Goal: Find specific fact: Find specific fact

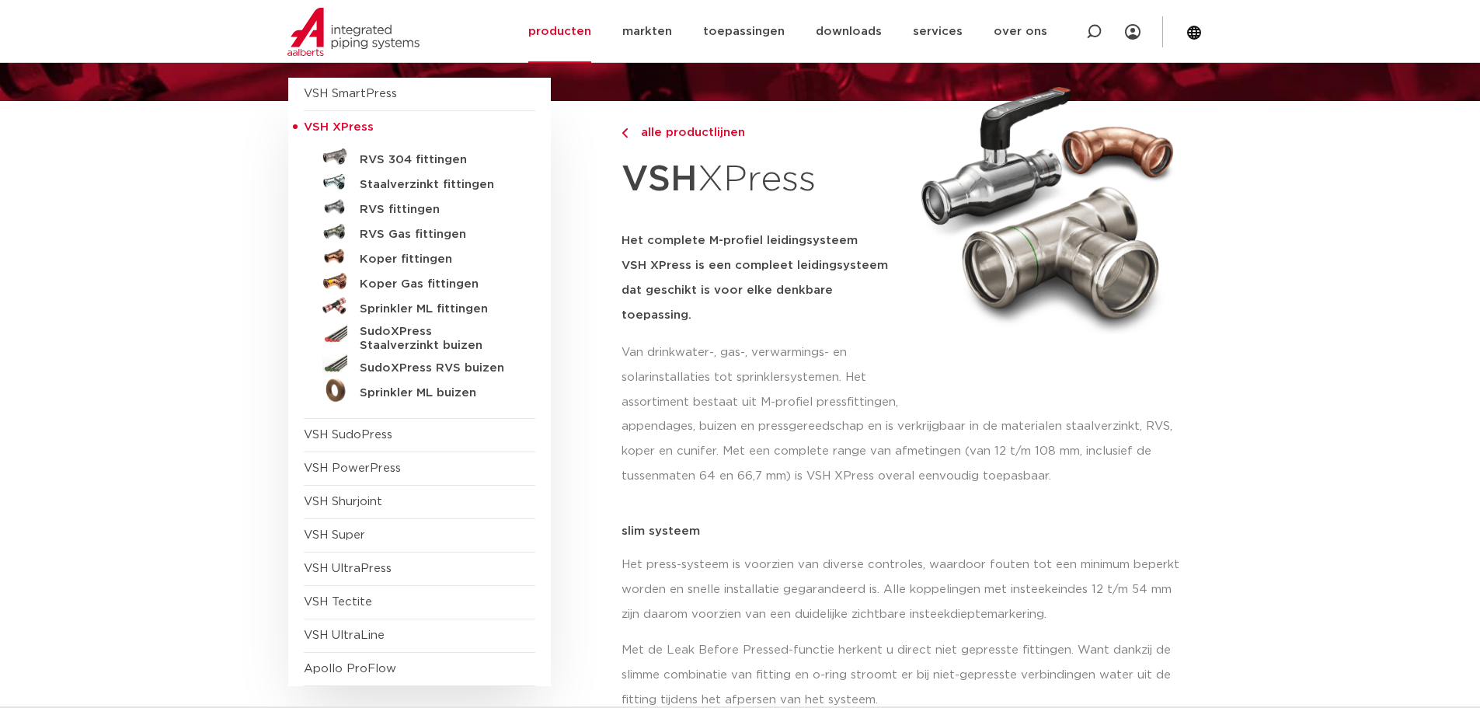
scroll to position [155, 0]
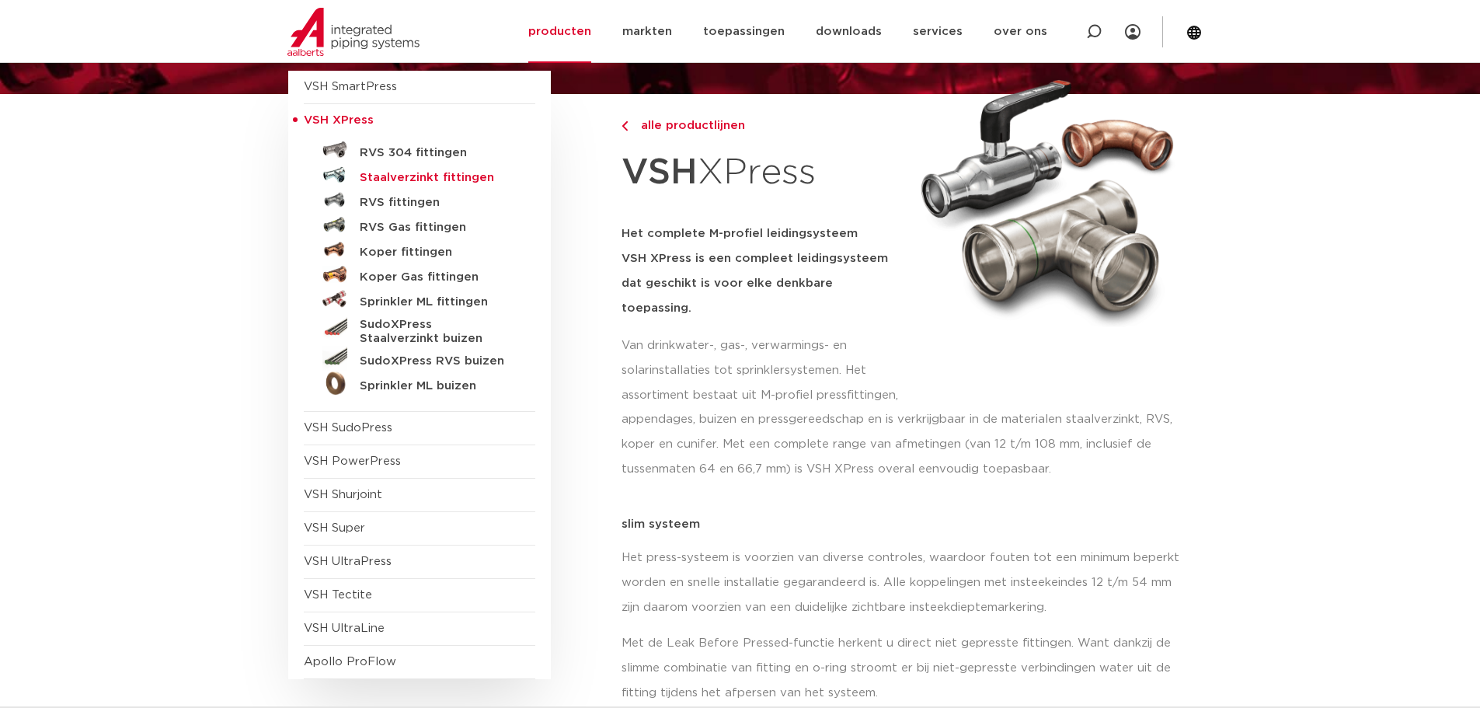
click at [419, 173] on h5 "Staalverzinkt fittingen" at bounding box center [437, 178] width 154 height 14
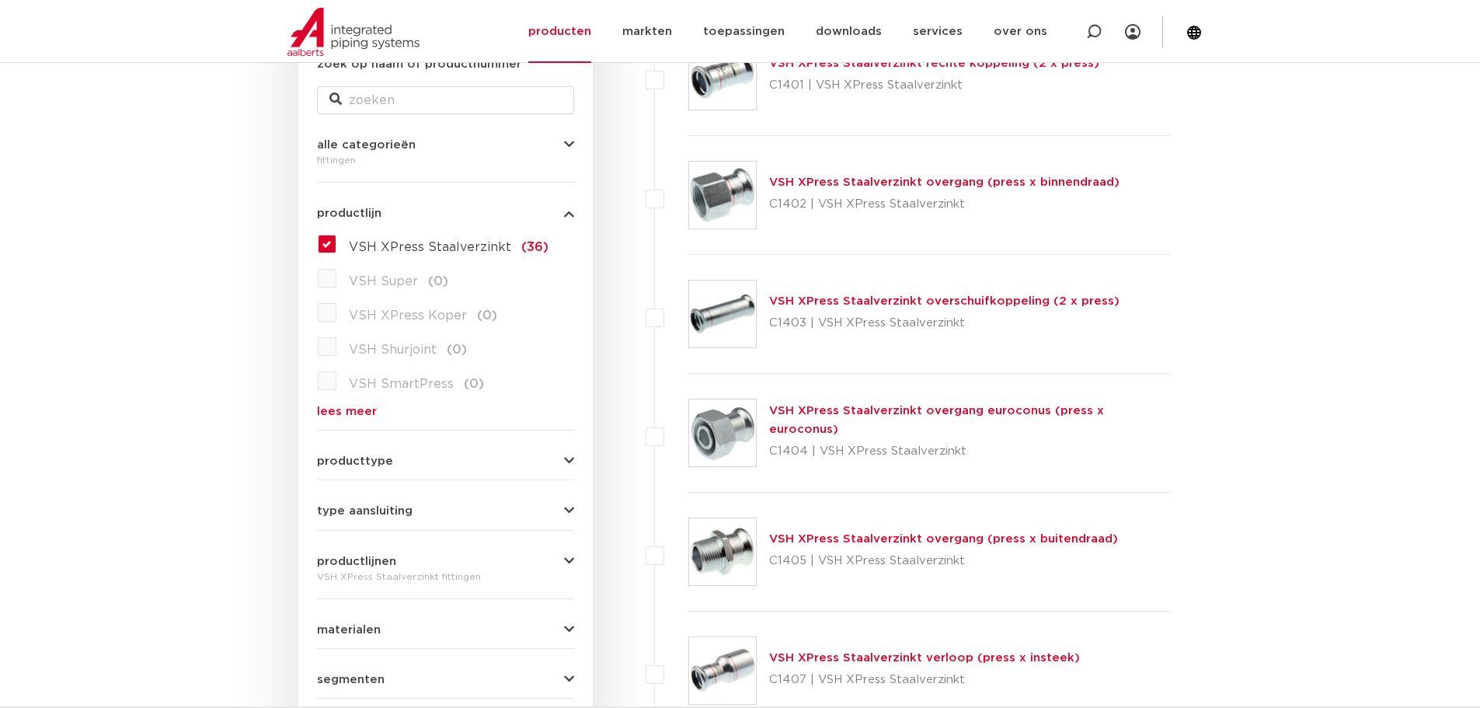
scroll to position [311, 0]
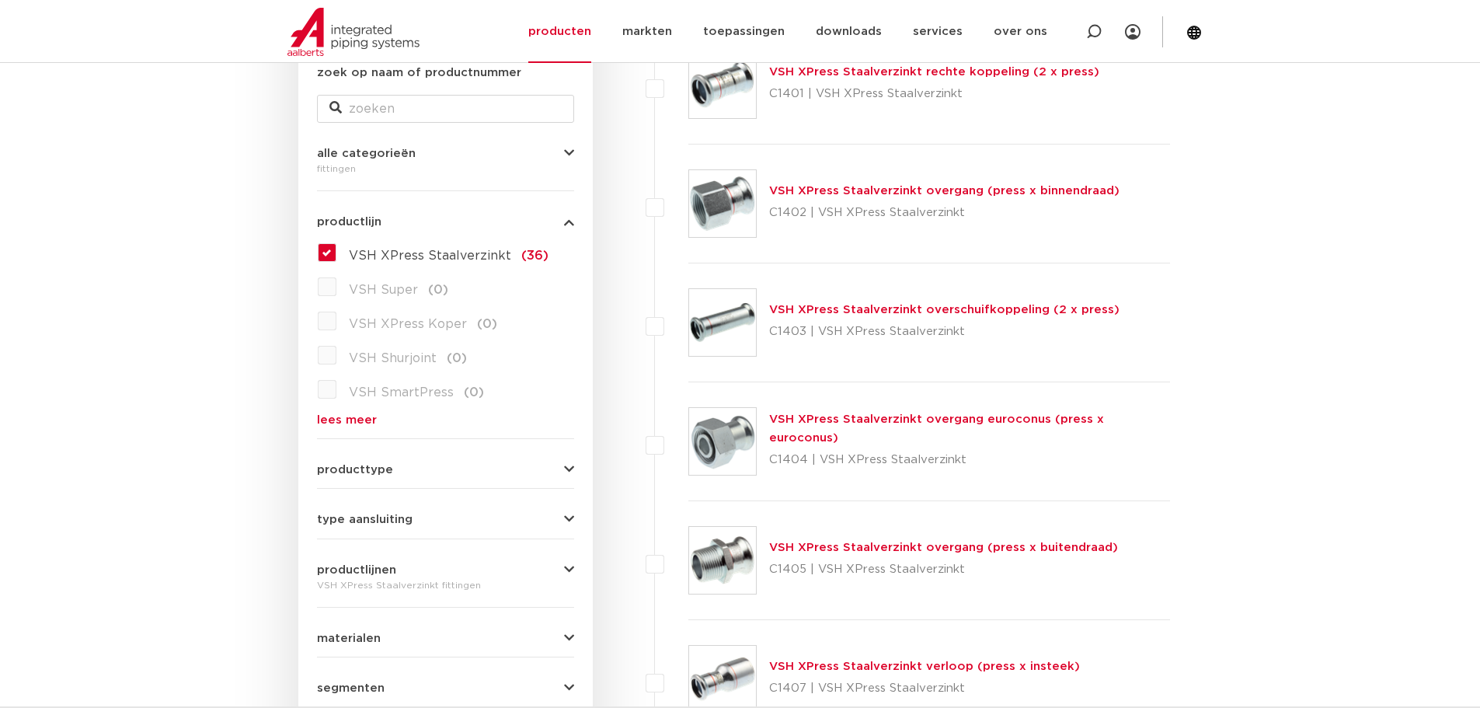
click at [830, 545] on link "VSH XPress Staalverzinkt overgang (press x buitendraad)" at bounding box center [943, 547] width 349 height 12
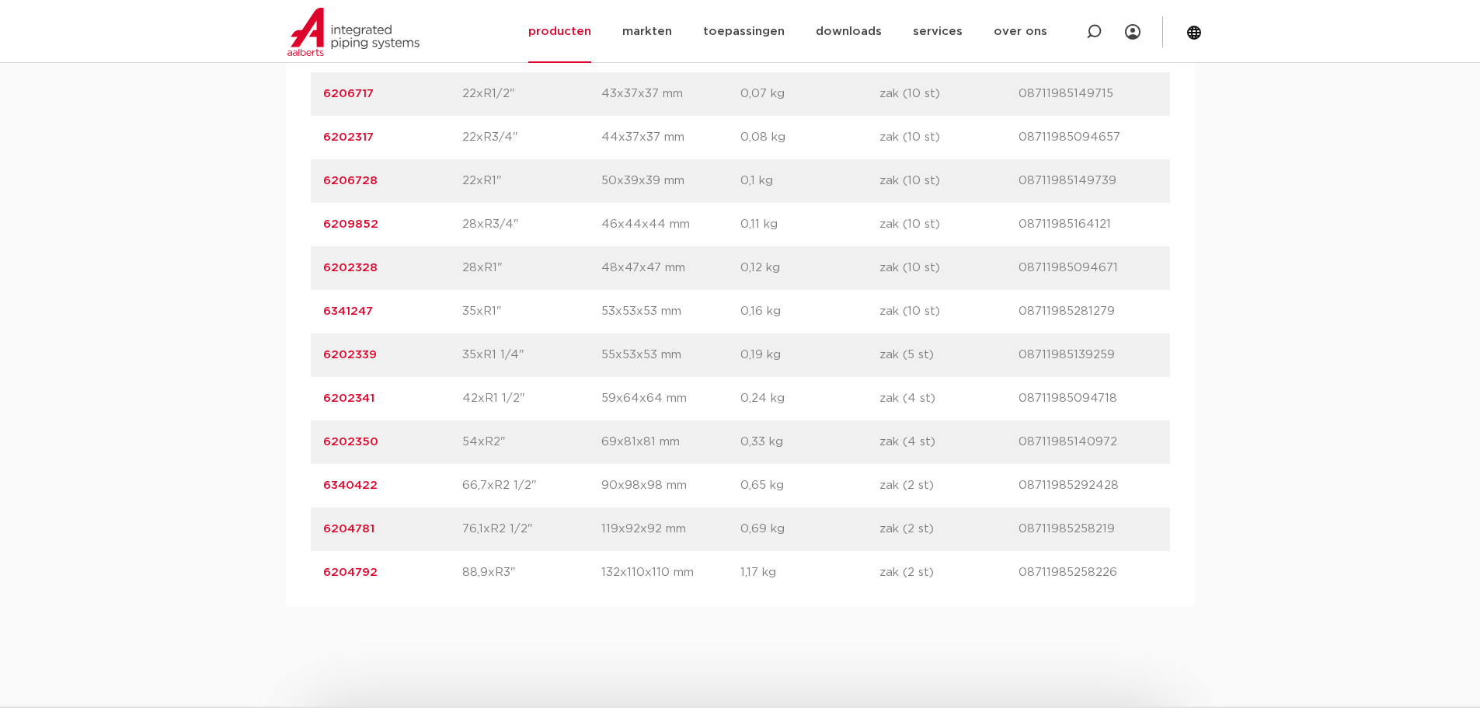
scroll to position [1476, 0]
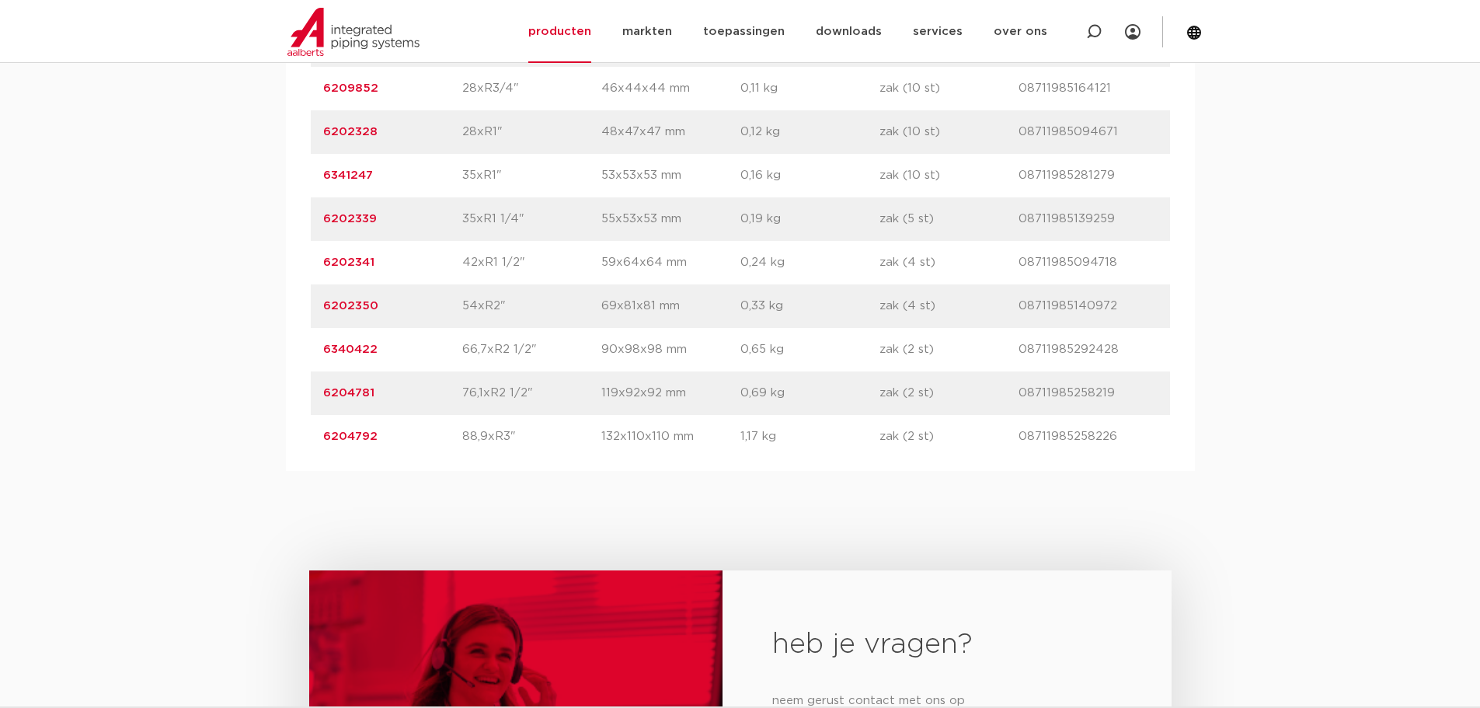
drag, startPoint x: 511, startPoint y: 222, endPoint x: 440, endPoint y: 209, distance: 71.9
click at [440, 209] on div "artikelnummer 6202339 afmeting 35xR1 1/4" [GEOGRAPHIC_DATA] 55x53x53 mm gewicht…" at bounding box center [740, 219] width 859 height 44
drag, startPoint x: 534, startPoint y: 219, endPoint x: 457, endPoint y: 216, distance: 77.0
click at [457, 216] on div "artikelnummer 6202339 afmeting 35xR1 1/4" [GEOGRAPHIC_DATA] 55x53x53 mm gewicht…" at bounding box center [740, 219] width 859 height 44
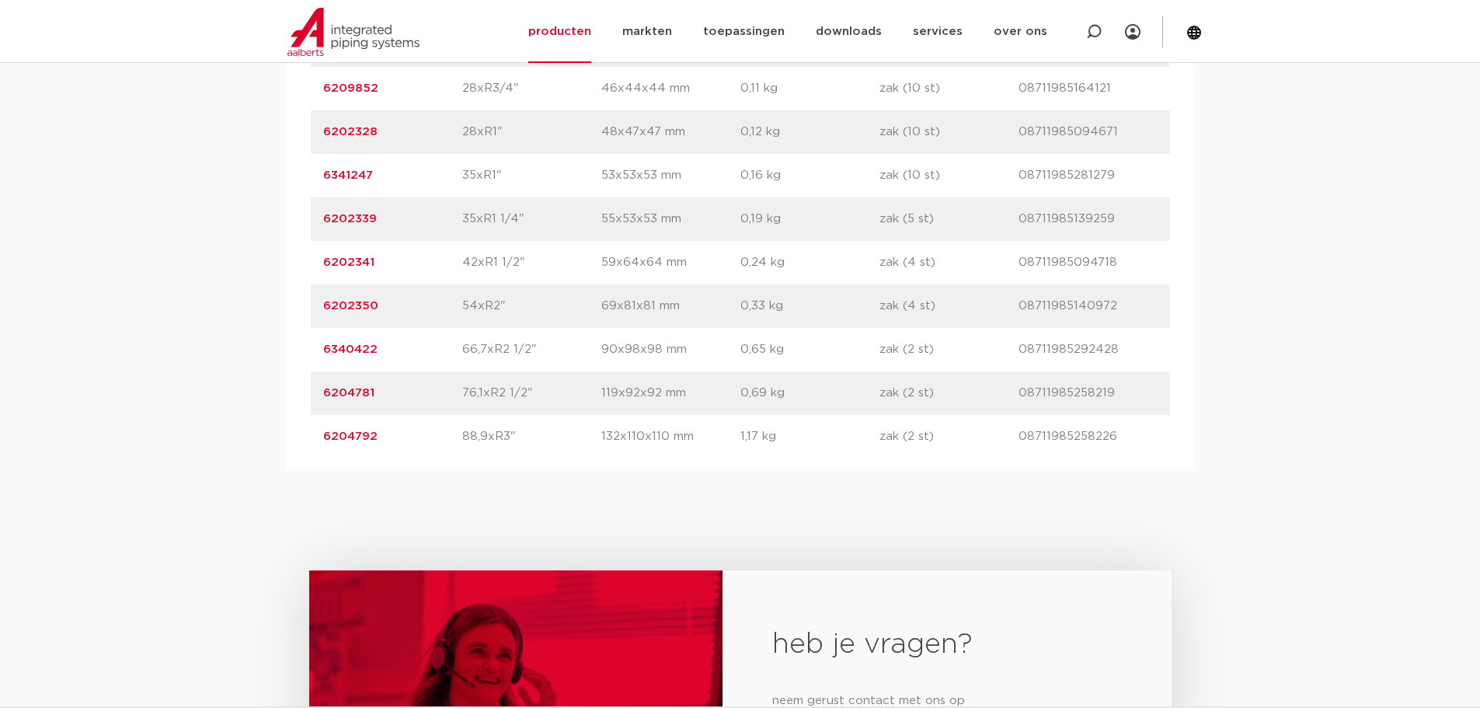
click at [457, 216] on p "6202339" at bounding box center [392, 219] width 139 height 19
drag, startPoint x: 532, startPoint y: 213, endPoint x: 475, endPoint y: 217, distance: 57.6
click at [475, 217] on p "35xR1 1/4"" at bounding box center [531, 219] width 139 height 19
drag, startPoint x: 392, startPoint y: 211, endPoint x: 302, endPoint y: 218, distance: 89.7
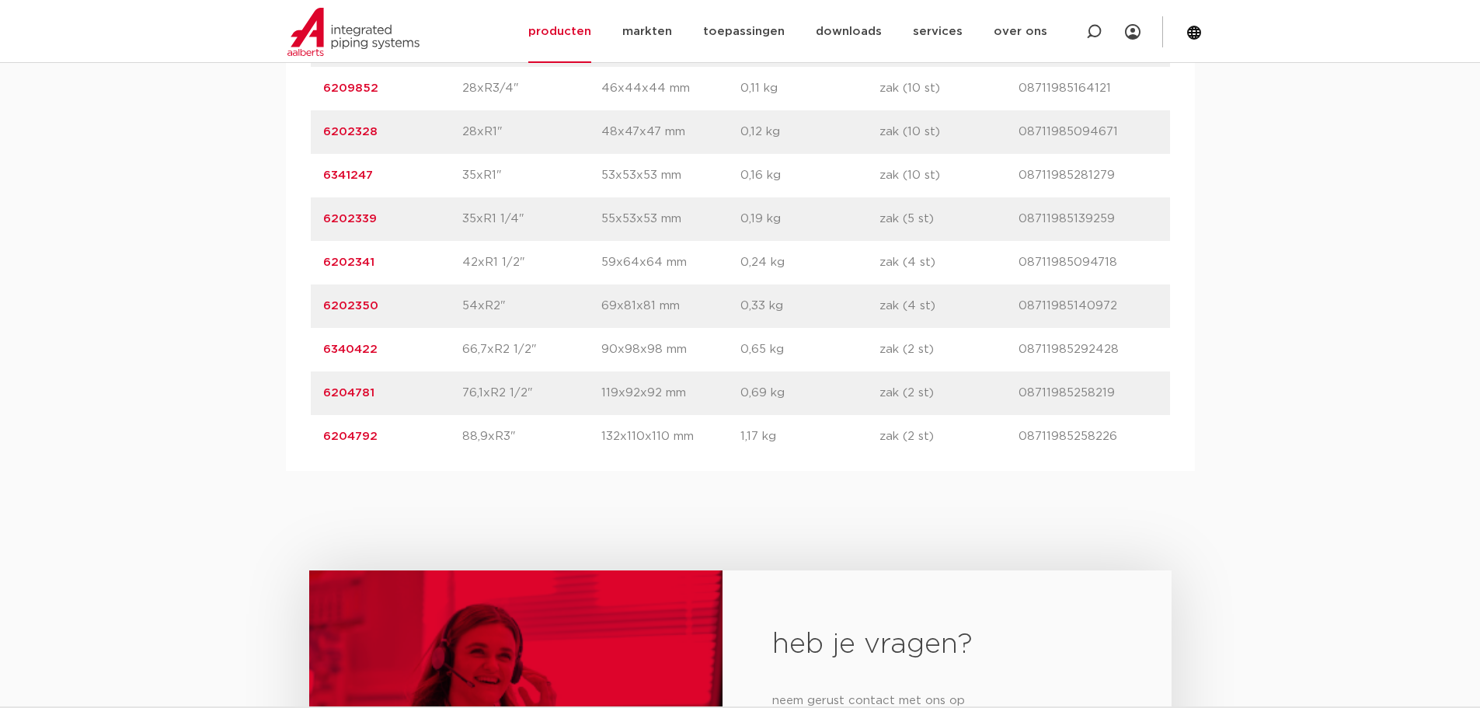
click at [302, 218] on div "artikelnummer afmeting [GEOGRAPHIC_DATA] gewicht verpakking gtin artikelnummer …" at bounding box center [740, 67] width 909 height 808
copy link "6202339"
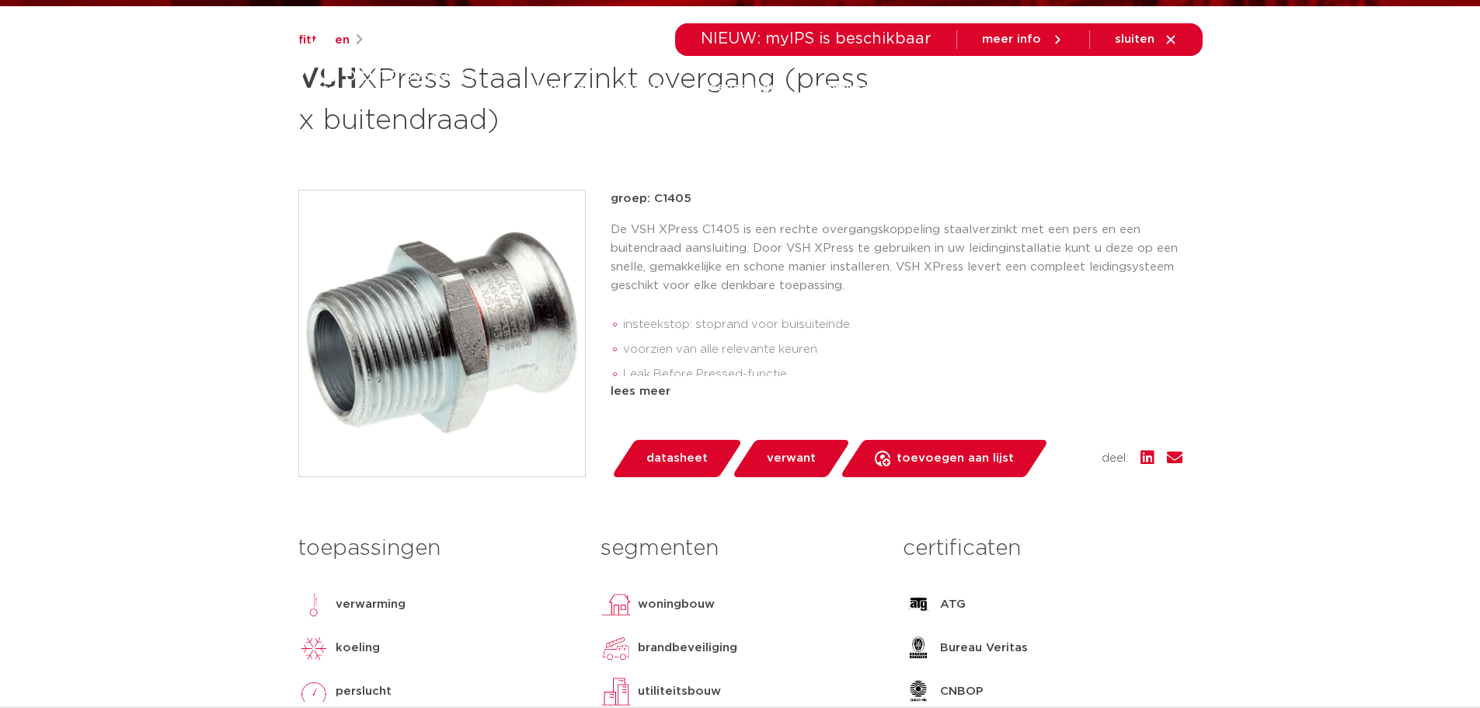
scroll to position [0, 0]
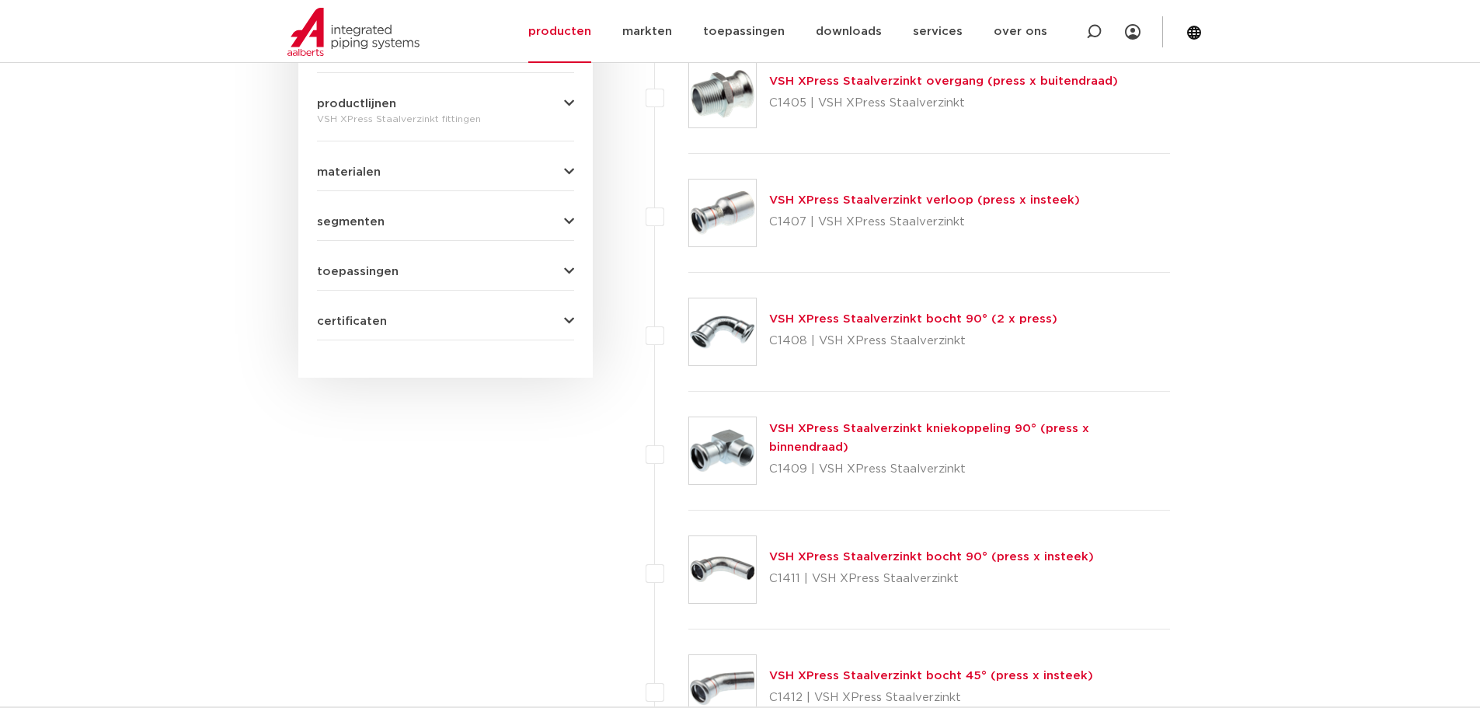
scroll to position [855, 0]
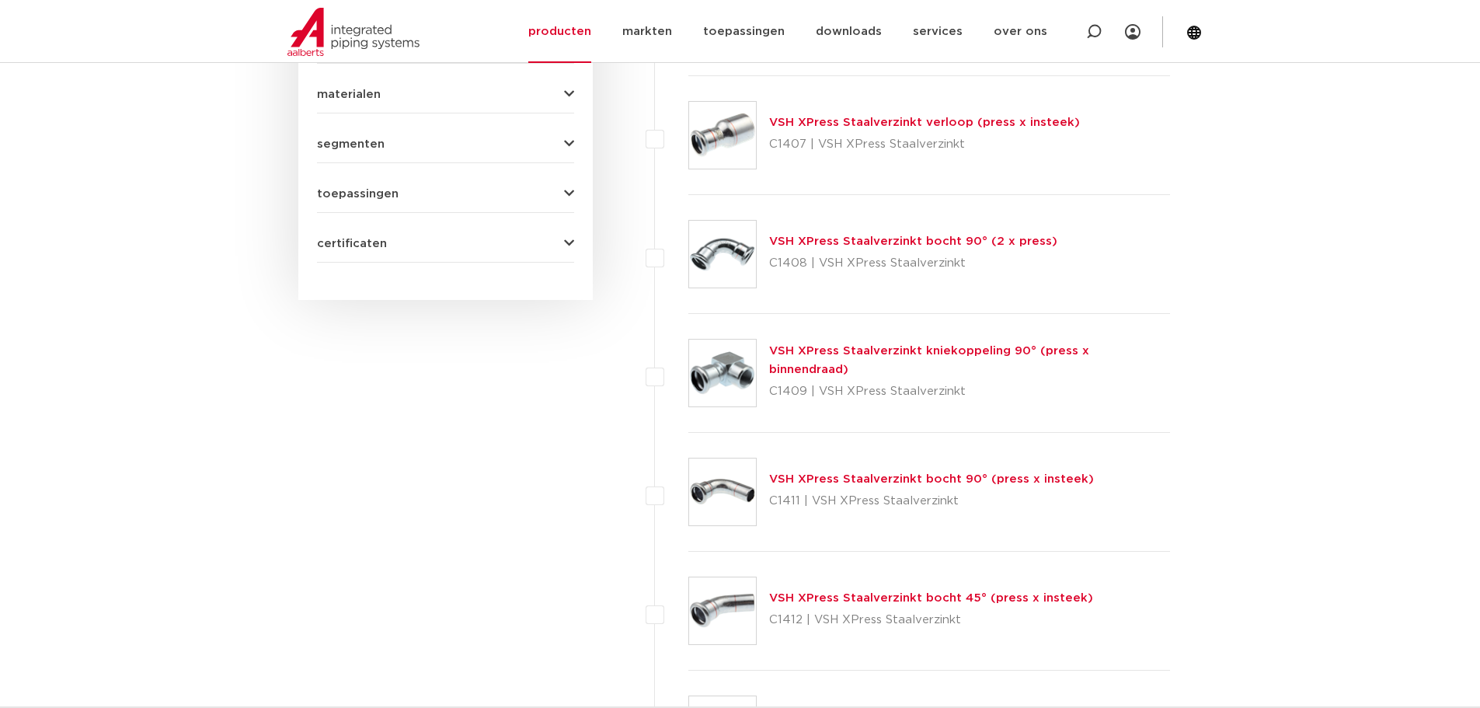
click at [869, 123] on link "VSH XPress Staalverzinkt verloop (press x insteek)" at bounding box center [924, 123] width 311 height 12
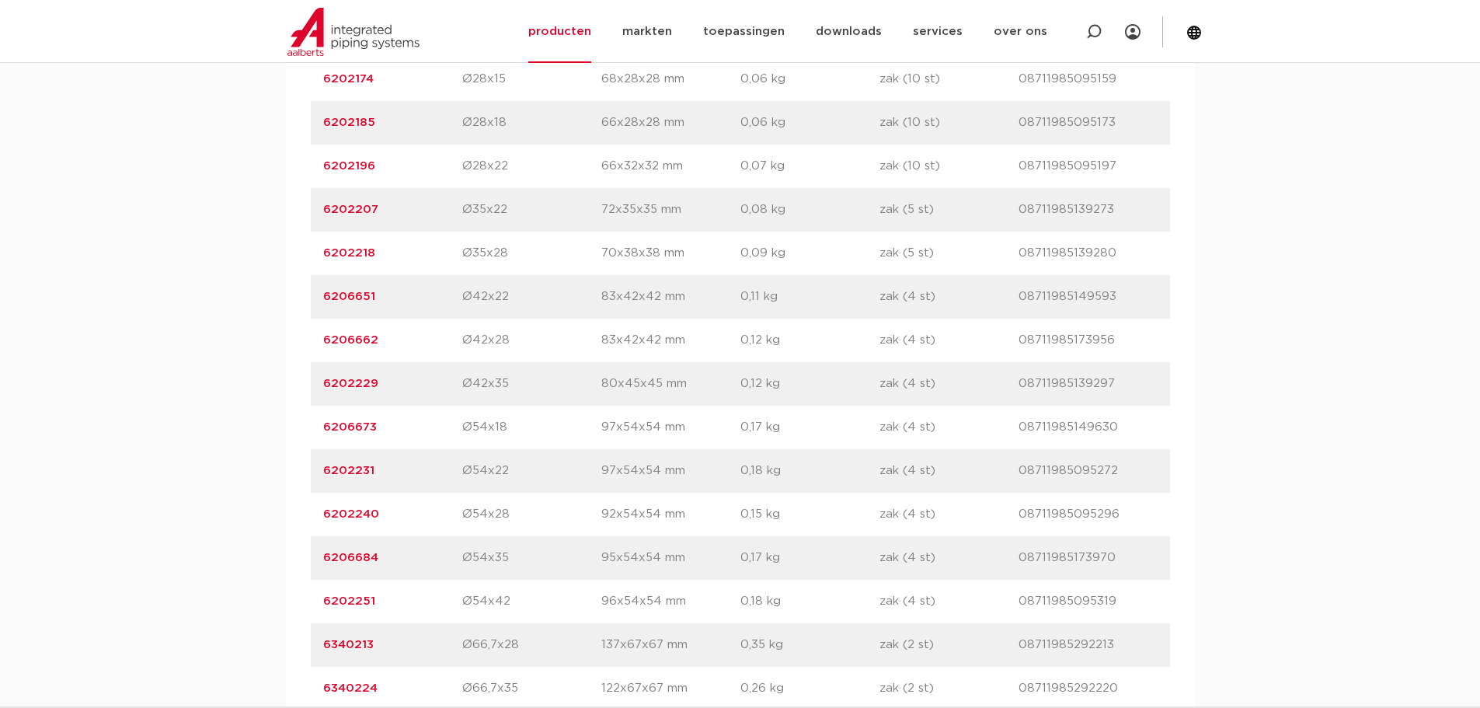
scroll to position [1554, 0]
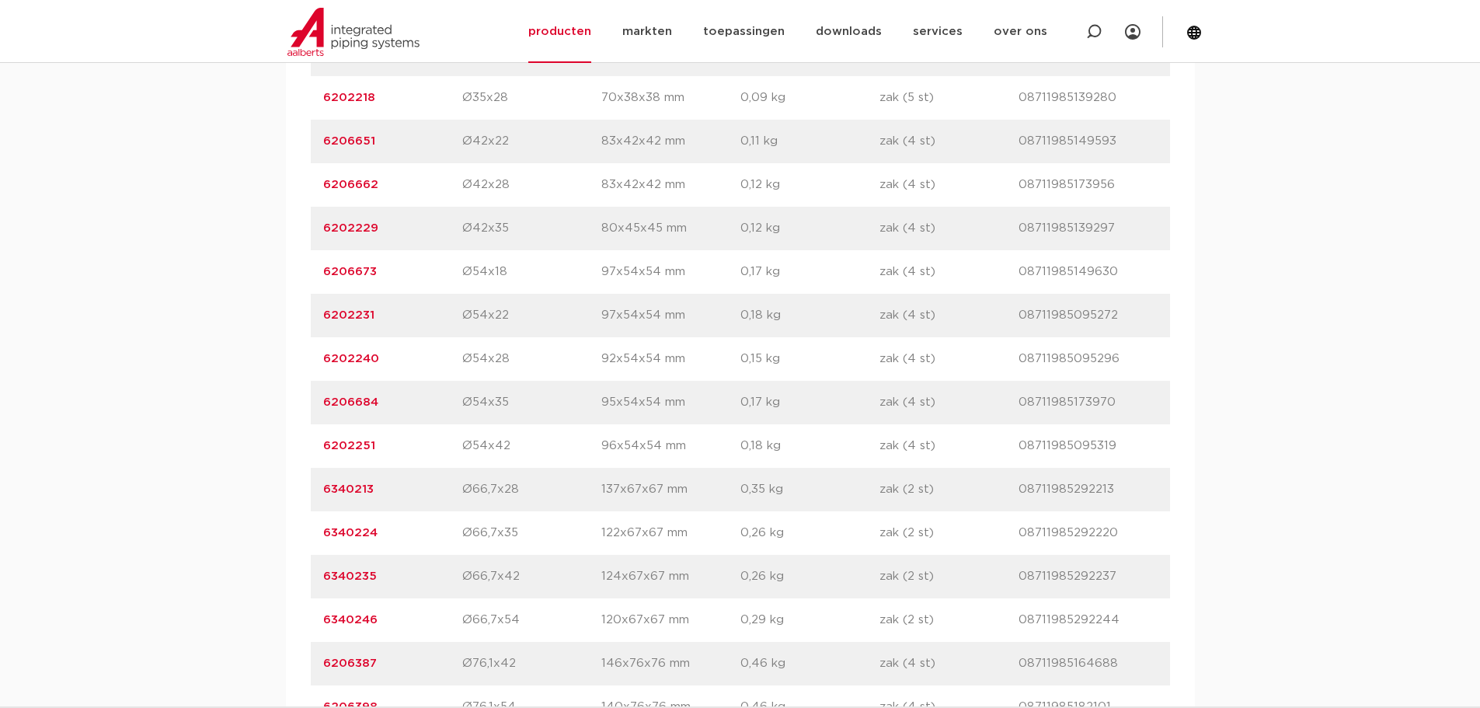
drag, startPoint x: 387, startPoint y: 401, endPoint x: 312, endPoint y: 393, distance: 75.8
click at [311, 395] on div "artikelnummer 6206684 afmeting Ø54x35 afmetingen 95x54x54 mm gewicht 0,17 kg ve…" at bounding box center [740, 403] width 859 height 44
copy link "6206684"
